Goal: Task Accomplishment & Management: Use online tool/utility

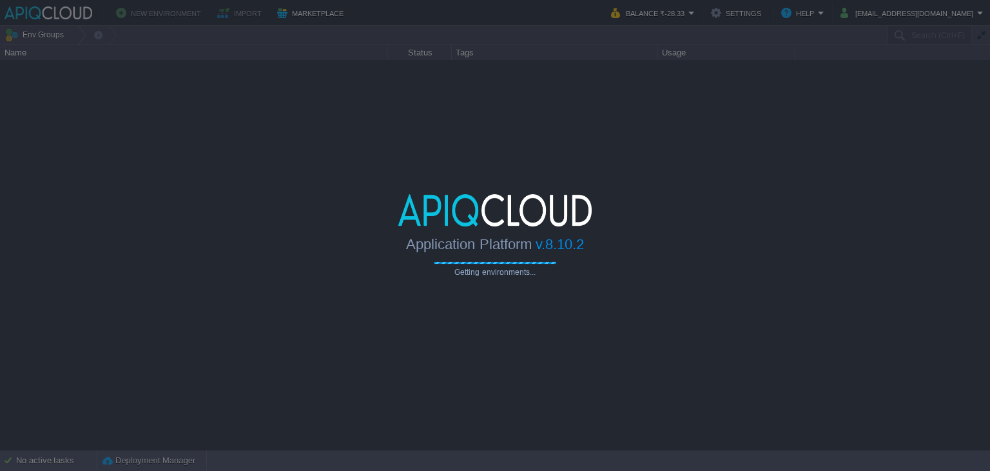
type input "Search (Ctrl+F)"
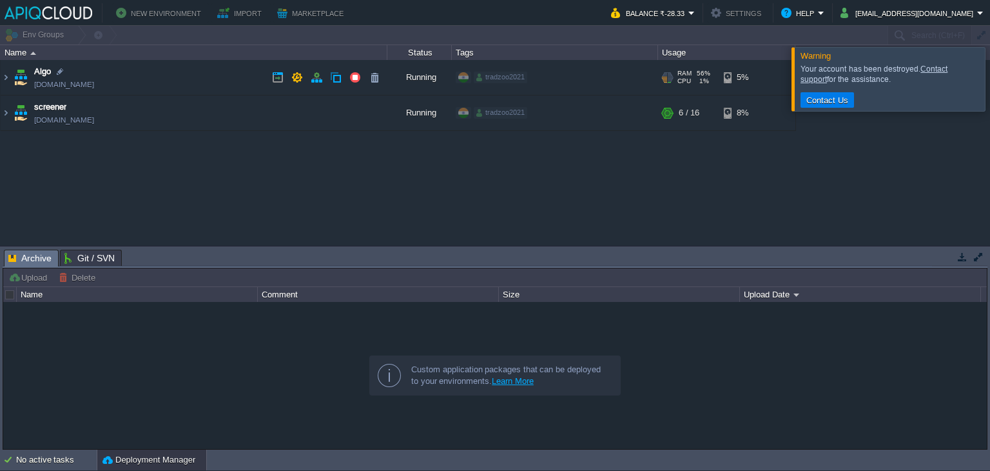
click at [181, 75] on td "Algo [DOMAIN_NAME]" at bounding box center [194, 77] width 387 height 35
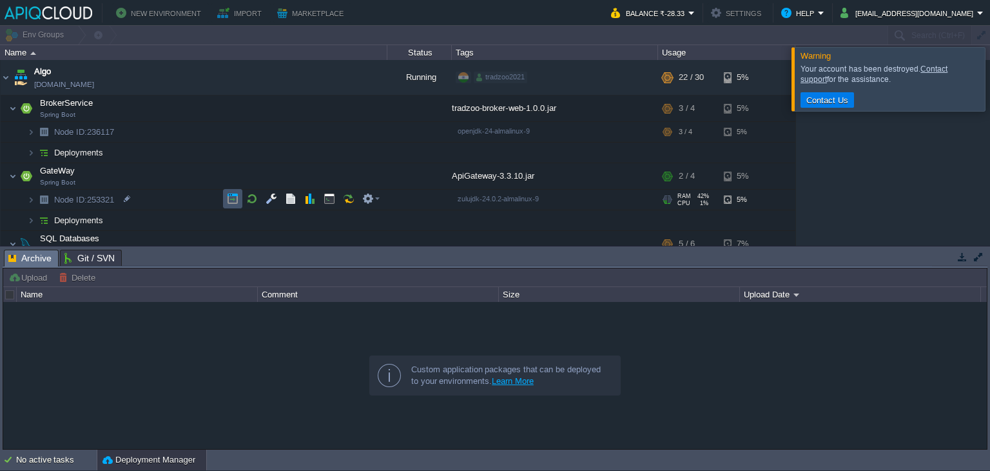
click at [229, 194] on button "button" at bounding box center [233, 199] width 12 height 12
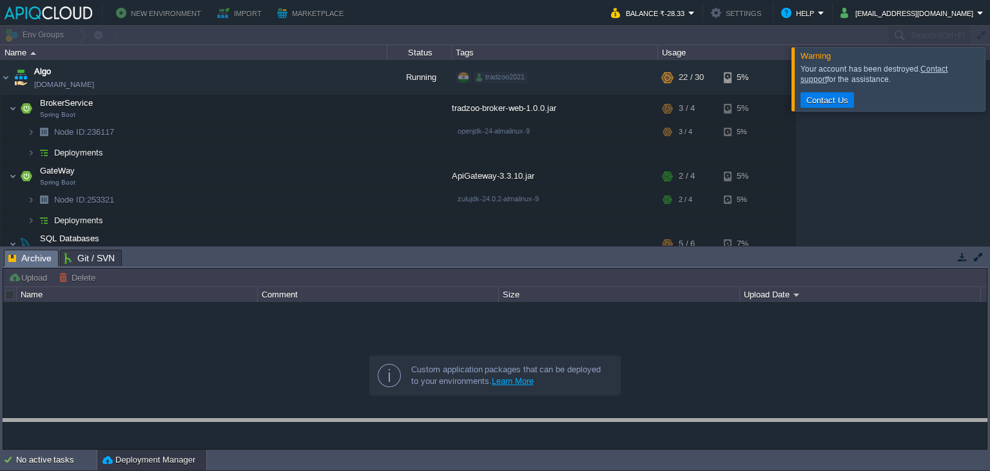
drag, startPoint x: 271, startPoint y: 258, endPoint x: 269, endPoint y: 442, distance: 183.1
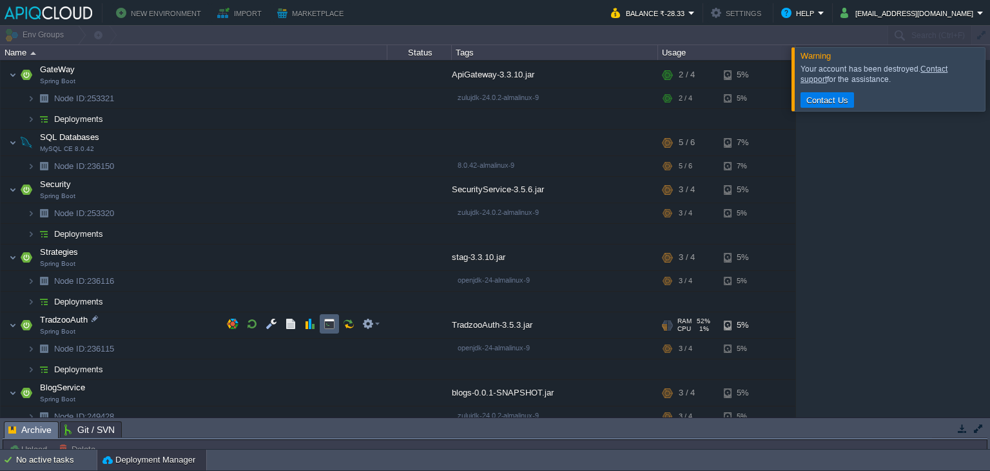
scroll to position [102, 0]
click at [333, 230] on button "button" at bounding box center [336, 231] width 12 height 12
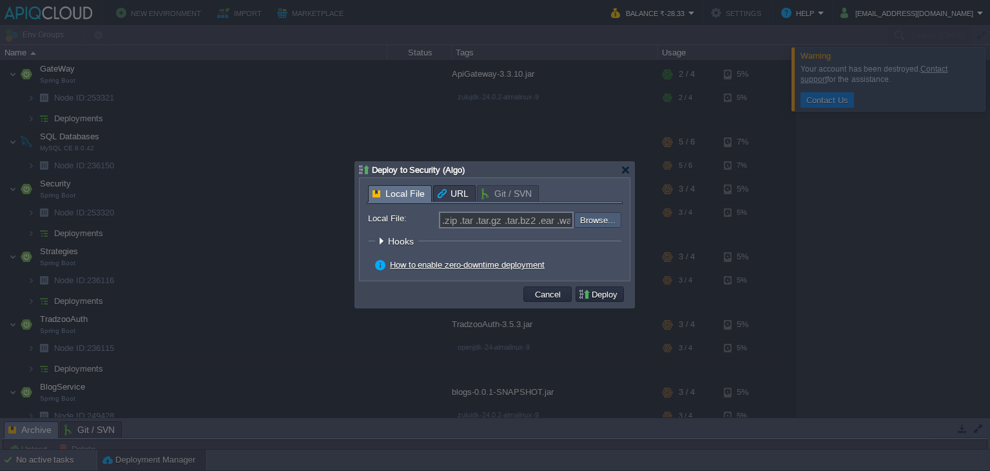
click at [596, 219] on input "file" at bounding box center [539, 219] width 163 height 15
type input "C:\fakepath\SecurityService-3.5.6.jar"
type input "SecurityService-3.5.6.jar"
click at [603, 292] on button "Deploy" at bounding box center [599, 294] width 43 height 12
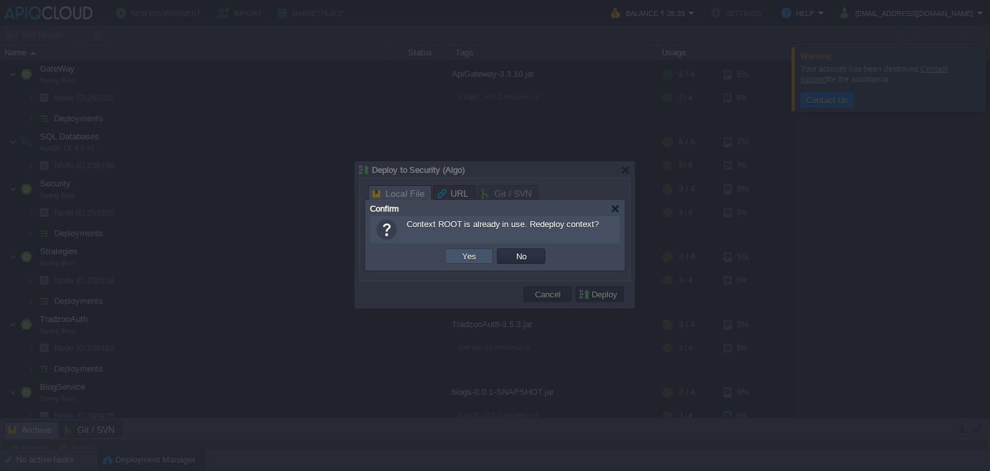
click at [474, 255] on button "Yes" at bounding box center [469, 256] width 22 height 12
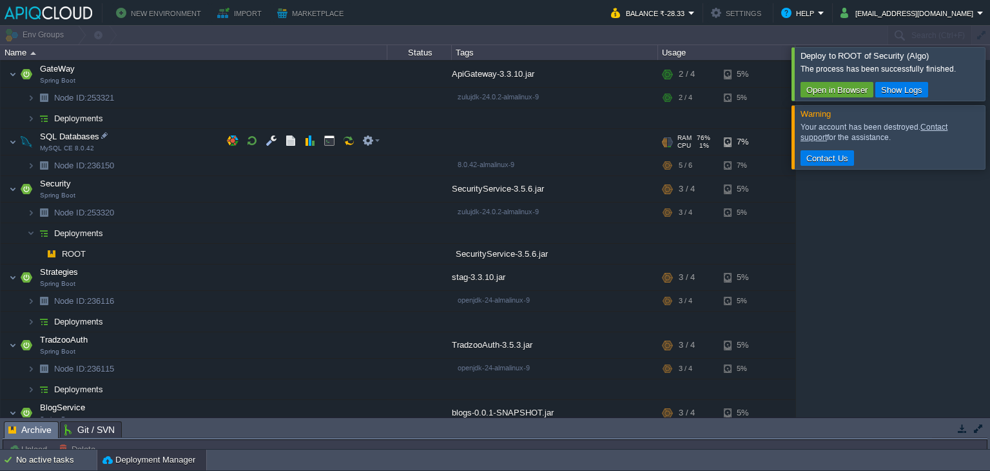
scroll to position [34, 0]
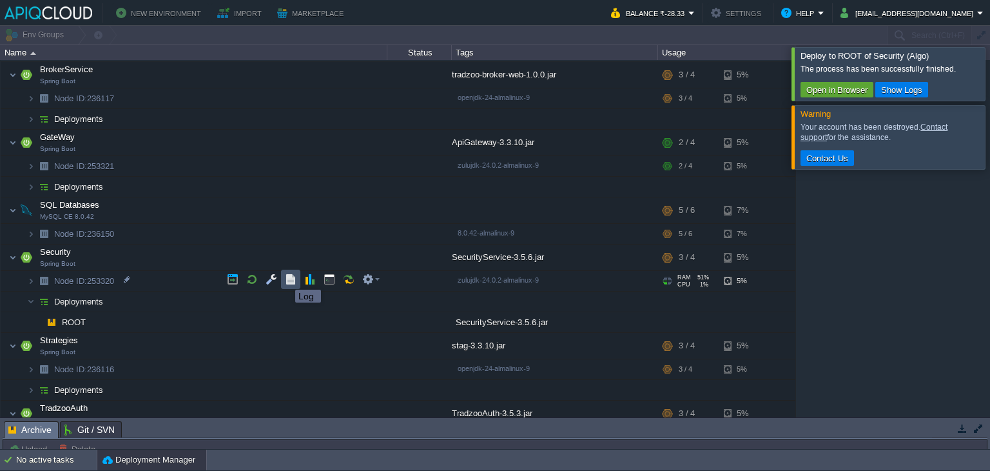
click at [291, 279] on button "button" at bounding box center [291, 279] width 12 height 12
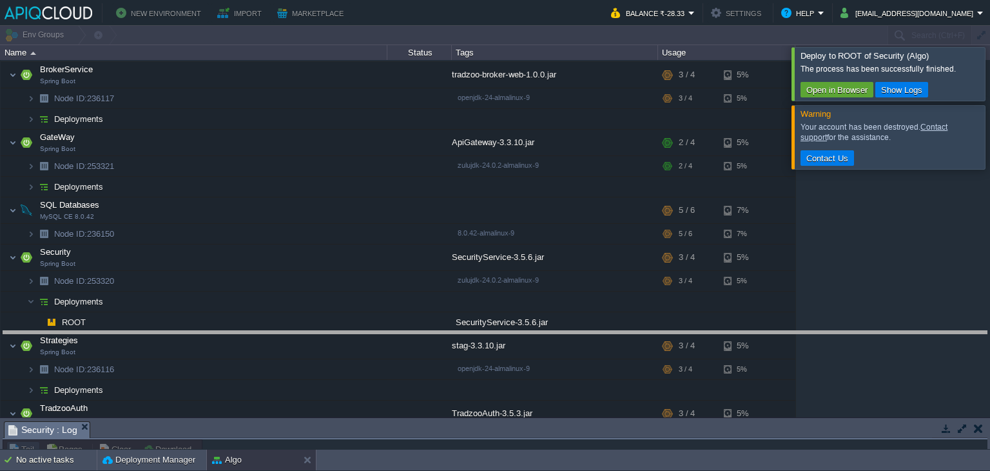
drag, startPoint x: 338, startPoint y: 427, endPoint x: 353, endPoint y: 310, distance: 117.7
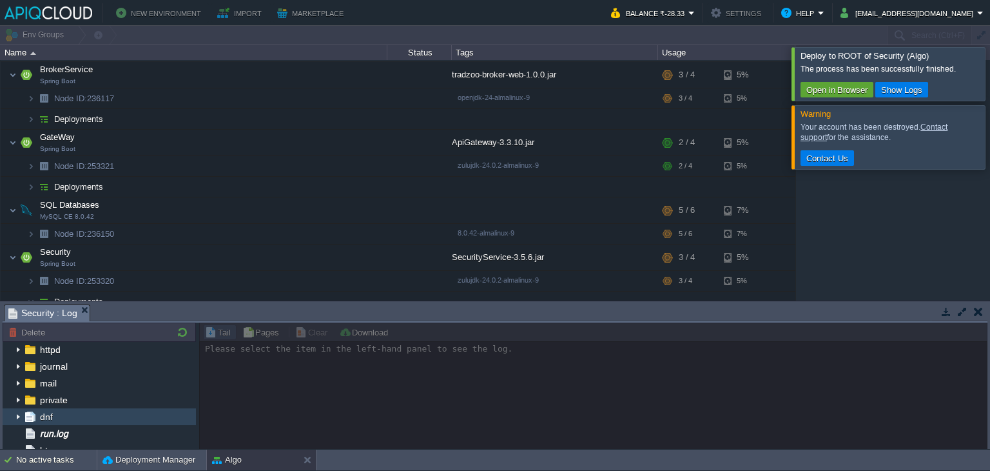
scroll to position [18, 0]
click at [64, 431] on span "run.log" at bounding box center [53, 433] width 33 height 12
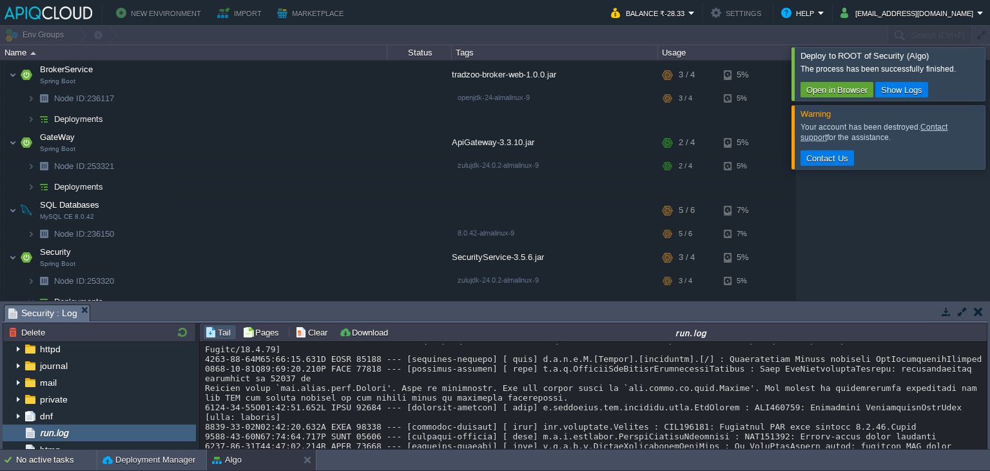
scroll to position [4223, 0]
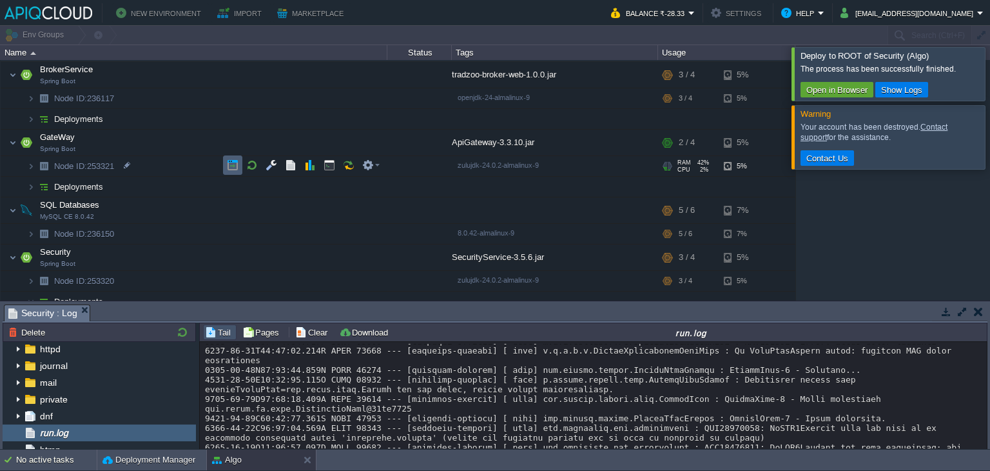
click at [227, 162] on button "button" at bounding box center [233, 165] width 12 height 12
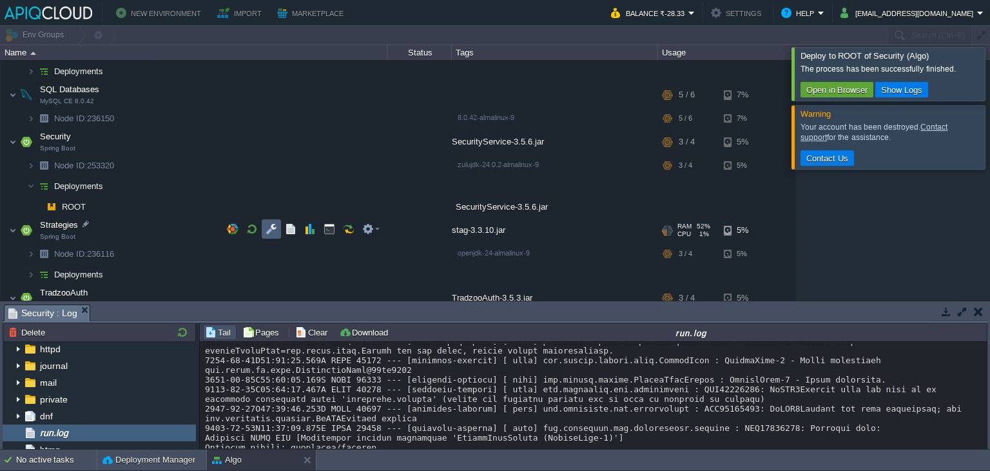
scroll to position [182, 0]
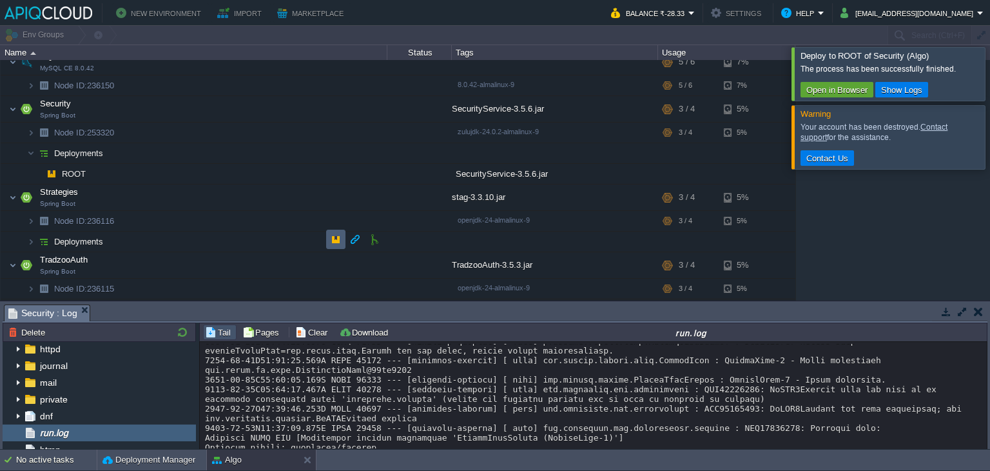
click at [332, 240] on button "button" at bounding box center [336, 239] width 12 height 12
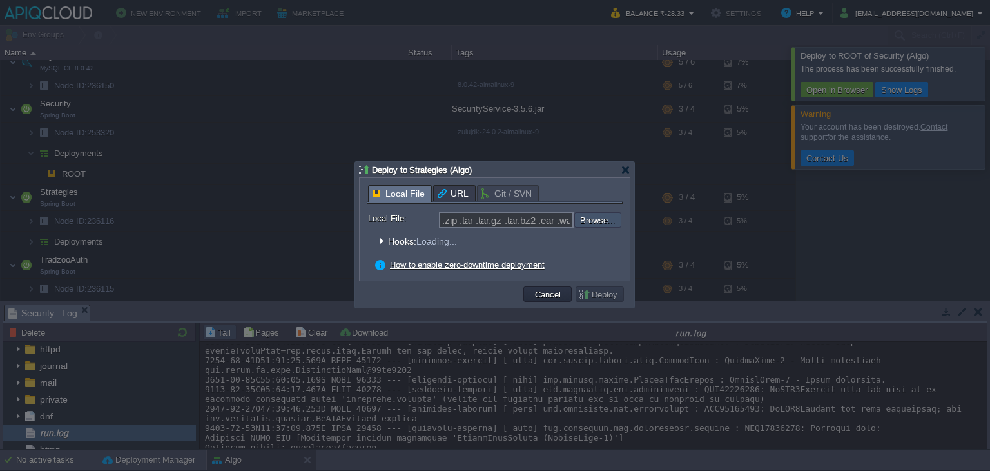
click at [592, 219] on input "file" at bounding box center [539, 219] width 163 height 15
type input "C:\fakepath\stag-3.3.10.jar"
type input "stag-3.3.10.jar"
click at [588, 289] on button "Deploy" at bounding box center [599, 294] width 43 height 12
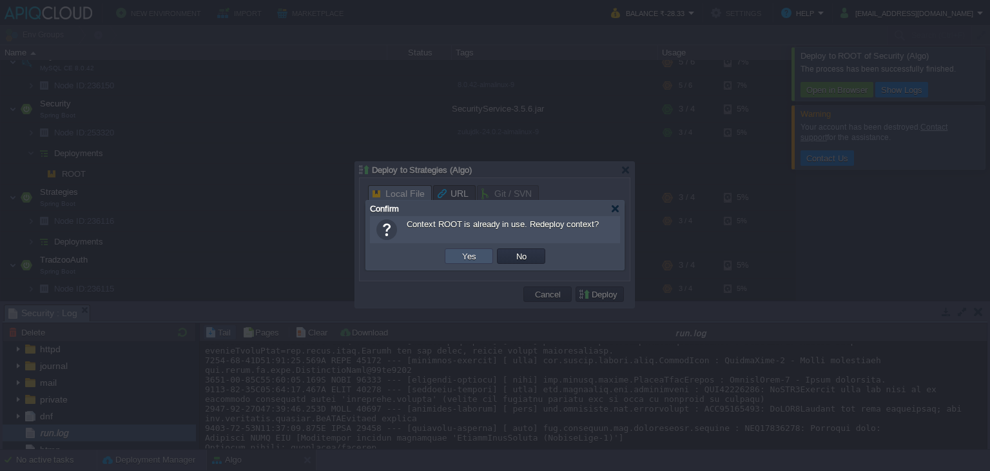
click at [459, 259] on button "Yes" at bounding box center [469, 256] width 22 height 12
